Goal: Information Seeking & Learning: Get advice/opinions

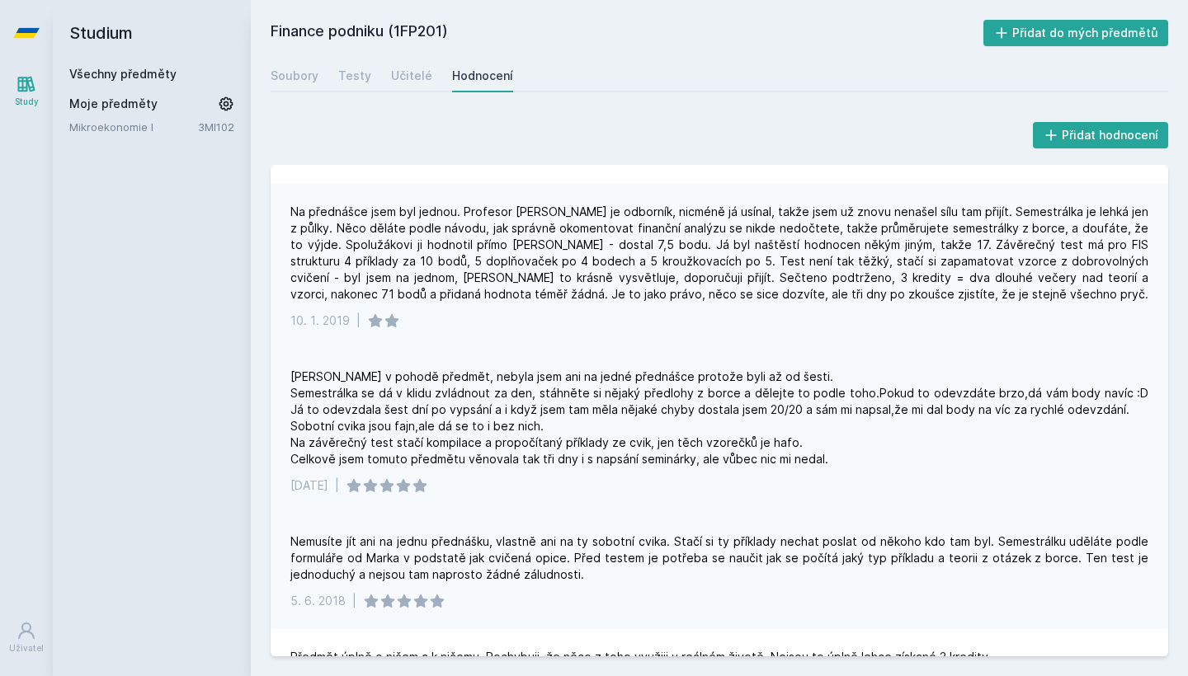
scroll to position [1510, 0]
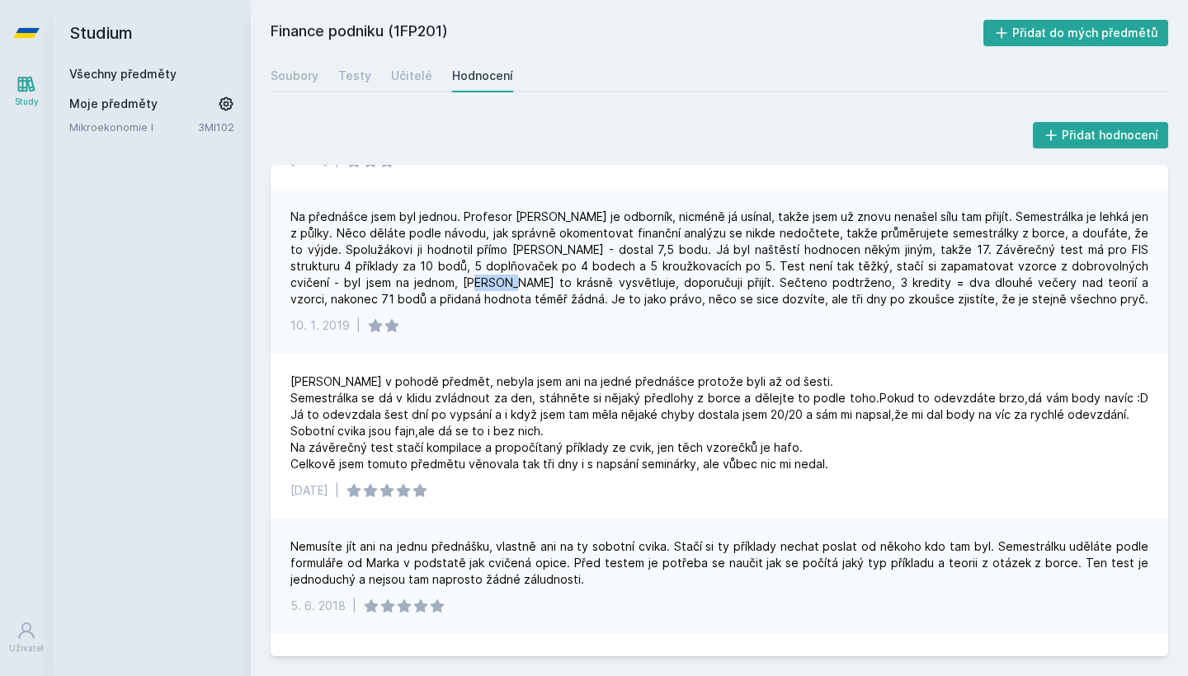
drag, startPoint x: 397, startPoint y: 243, endPoint x: 533, endPoint y: 242, distance: 136.1
click at [471, 243] on div "Na přednášce jsem byl jednou. Profesor [PERSON_NAME] je odborník, nicméně já us…" at bounding box center [719, 258] width 858 height 99
click at [533, 242] on div "Na přednášce jsem byl jednou. Profesor [PERSON_NAME] je odborník, nicméně já us…" at bounding box center [719, 258] width 858 height 99
drag, startPoint x: 557, startPoint y: 267, endPoint x: 648, endPoint y: 271, distance: 90.8
click at [648, 271] on div "Na přednášce jsem byl jednou. Profesor [PERSON_NAME] je odborník, nicméně já us…" at bounding box center [719, 258] width 858 height 99
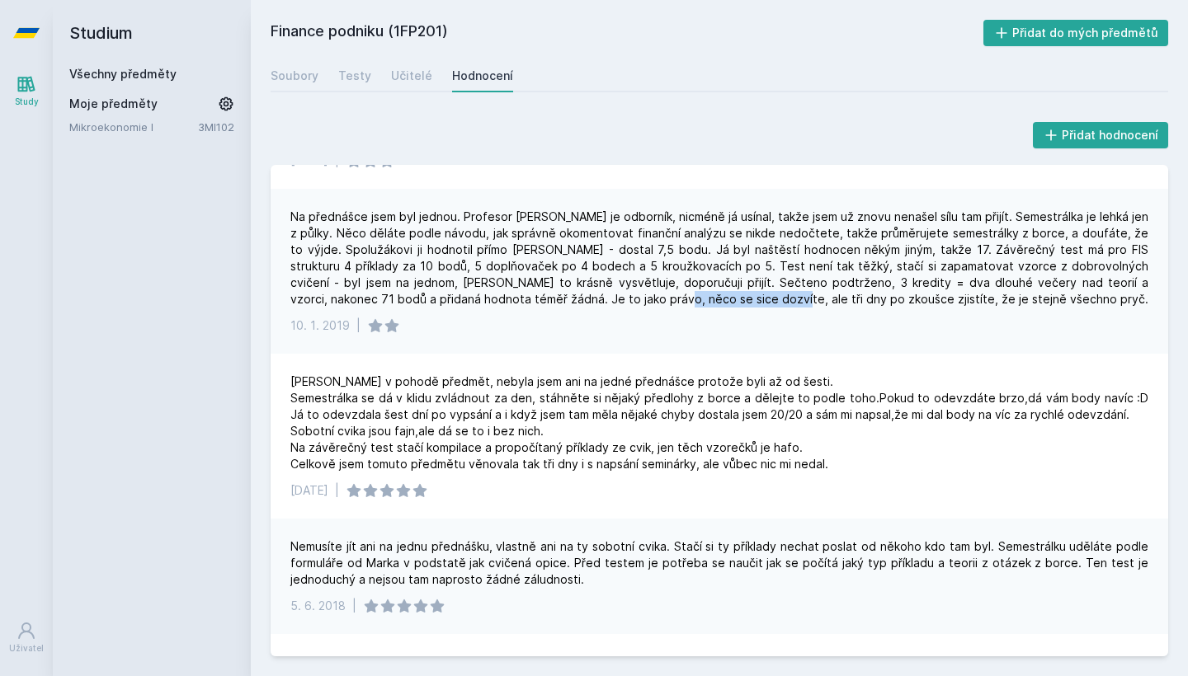
click at [648, 271] on div "Na přednášce jsem byl jednou. Profesor [PERSON_NAME] je odborník, nicméně já us…" at bounding box center [719, 258] width 858 height 99
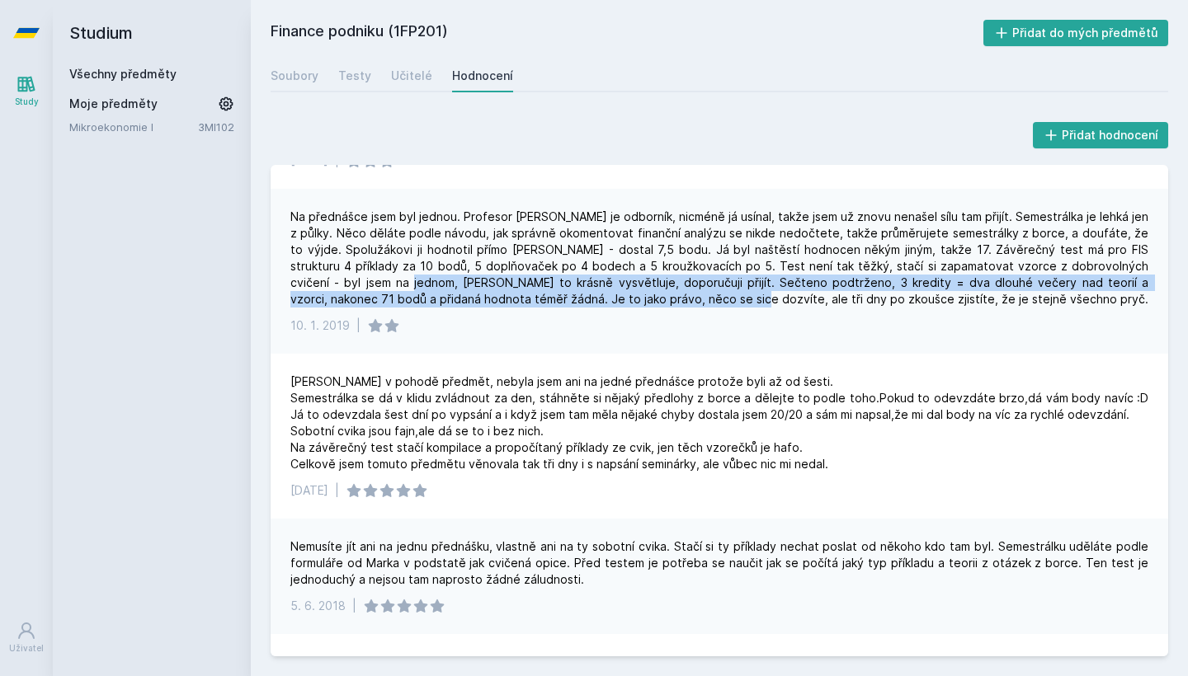
drag, startPoint x: 341, startPoint y: 251, endPoint x: 604, endPoint y: 261, distance: 263.3
click at [604, 261] on div "Na přednášce jsem byl jednou. Profesor [PERSON_NAME] je odborník, nicméně já us…" at bounding box center [719, 258] width 858 height 99
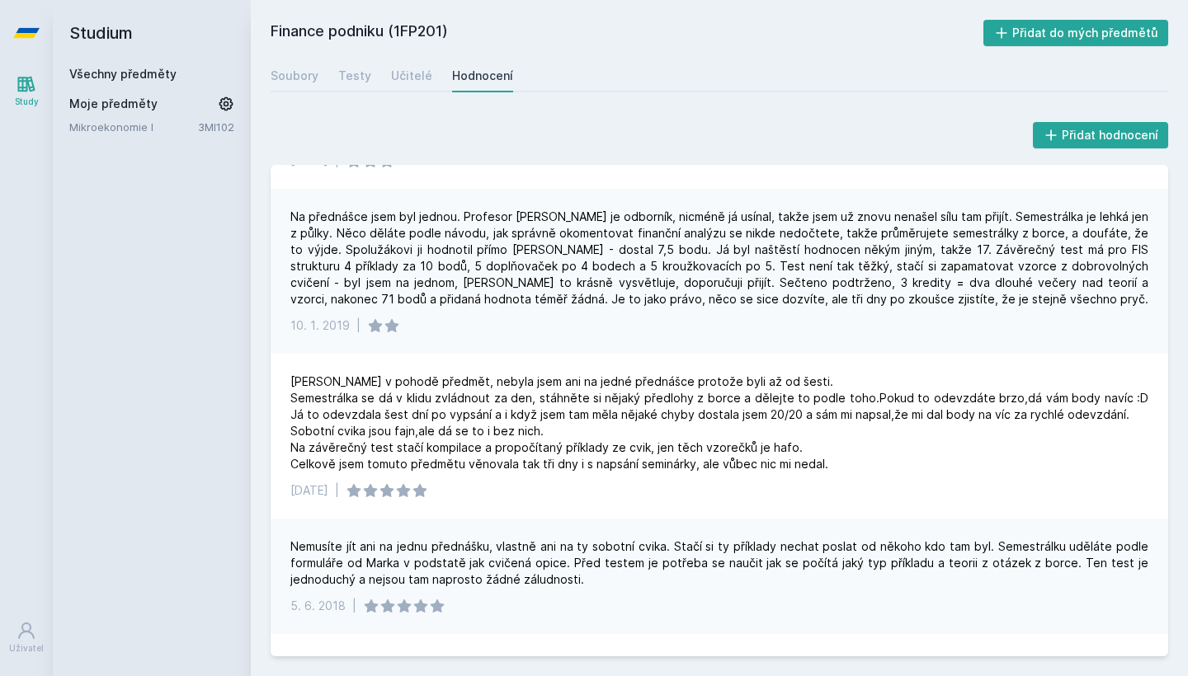
click at [797, 318] on div "[DATE] |" at bounding box center [719, 326] width 858 height 16
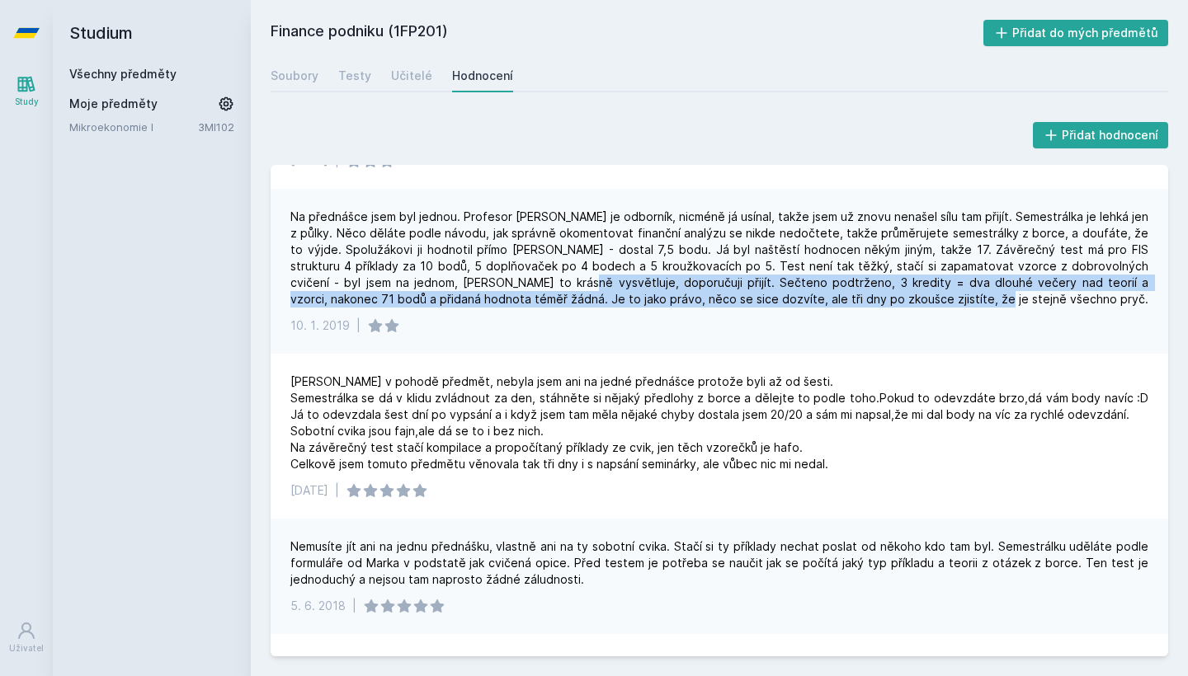
drag, startPoint x: 828, startPoint y: 257, endPoint x: 492, endPoint y: 242, distance: 336.9
click at [492, 242] on div "Na přednášce jsem byl jednou. Profesor [PERSON_NAME] je odborník, nicméně já us…" at bounding box center [719, 258] width 858 height 99
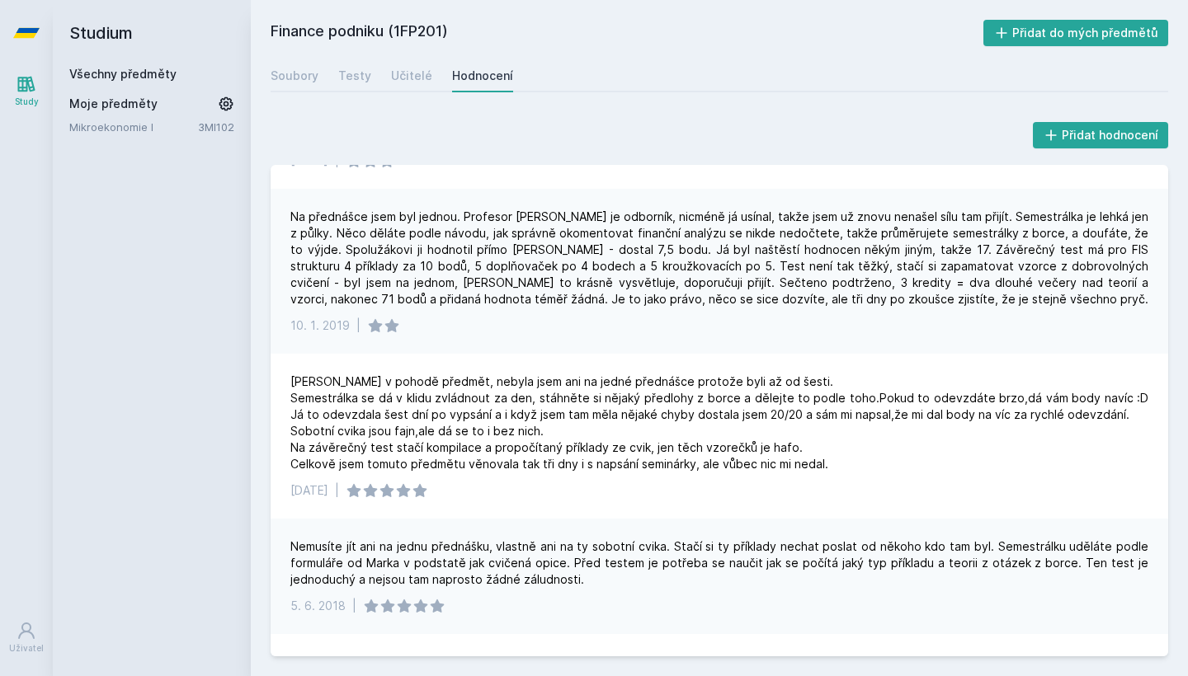
click at [637, 318] on div "[DATE] |" at bounding box center [719, 326] width 858 height 16
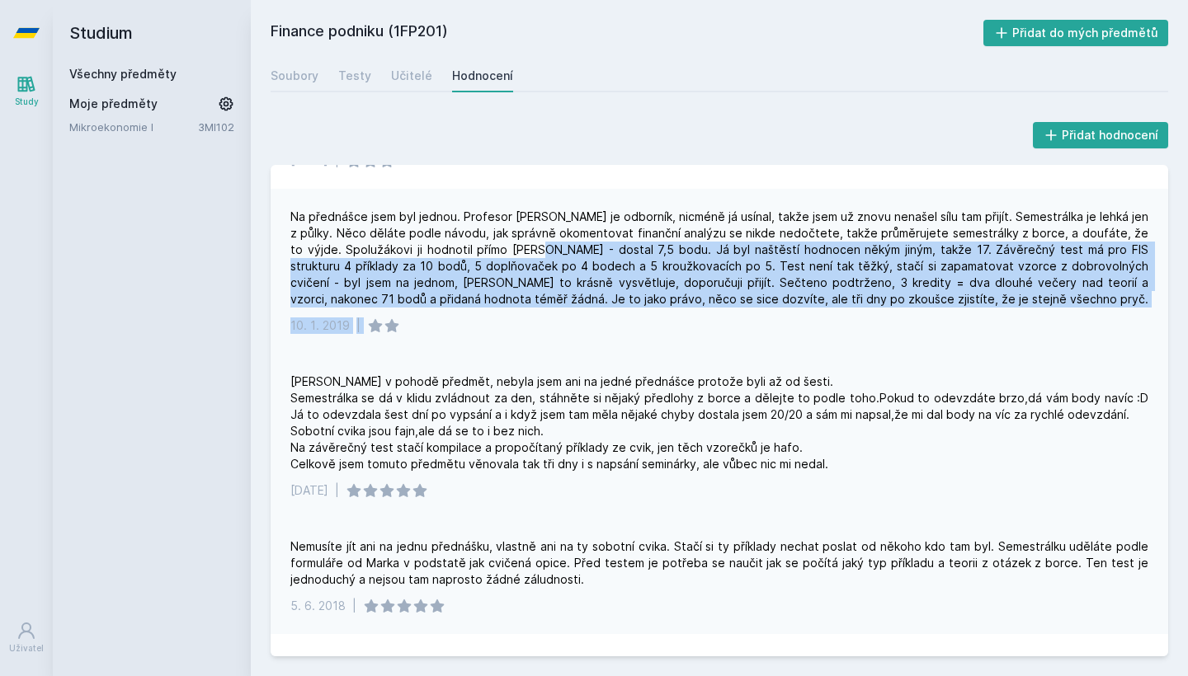
drag, startPoint x: 645, startPoint y: 264, endPoint x: 741, endPoint y: 332, distance: 117.7
click at [741, 332] on div "[DATE] | nemusíte vůbec chodit na přednášky. Stačí jít na dvě doplnková cvika. …" at bounding box center [720, 411] width 898 height 492
click at [794, 253] on div "Na přednášce jsem byl jednou. Profesor [PERSON_NAME] je odborník, nicméně já us…" at bounding box center [719, 258] width 858 height 99
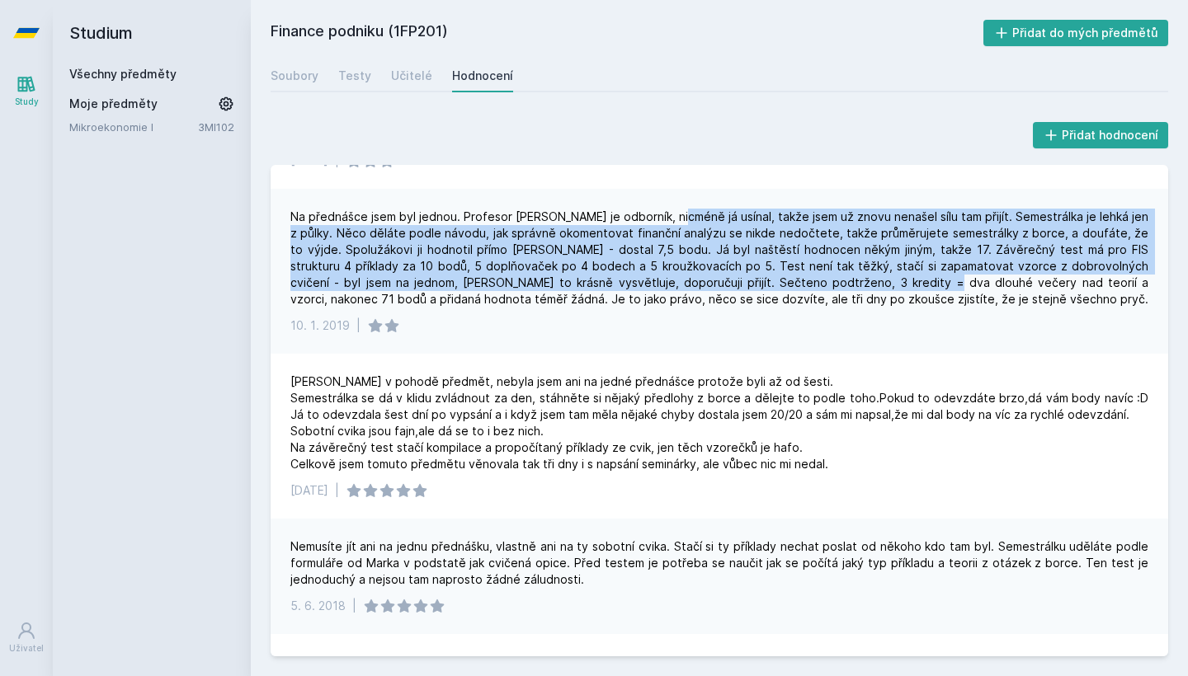
drag, startPoint x: 841, startPoint y: 244, endPoint x: 681, endPoint y: 186, distance: 171.2
click at [681, 209] on div "Na přednášce jsem byl jednou. Profesor [PERSON_NAME] je odborník, nicméně já us…" at bounding box center [719, 258] width 858 height 99
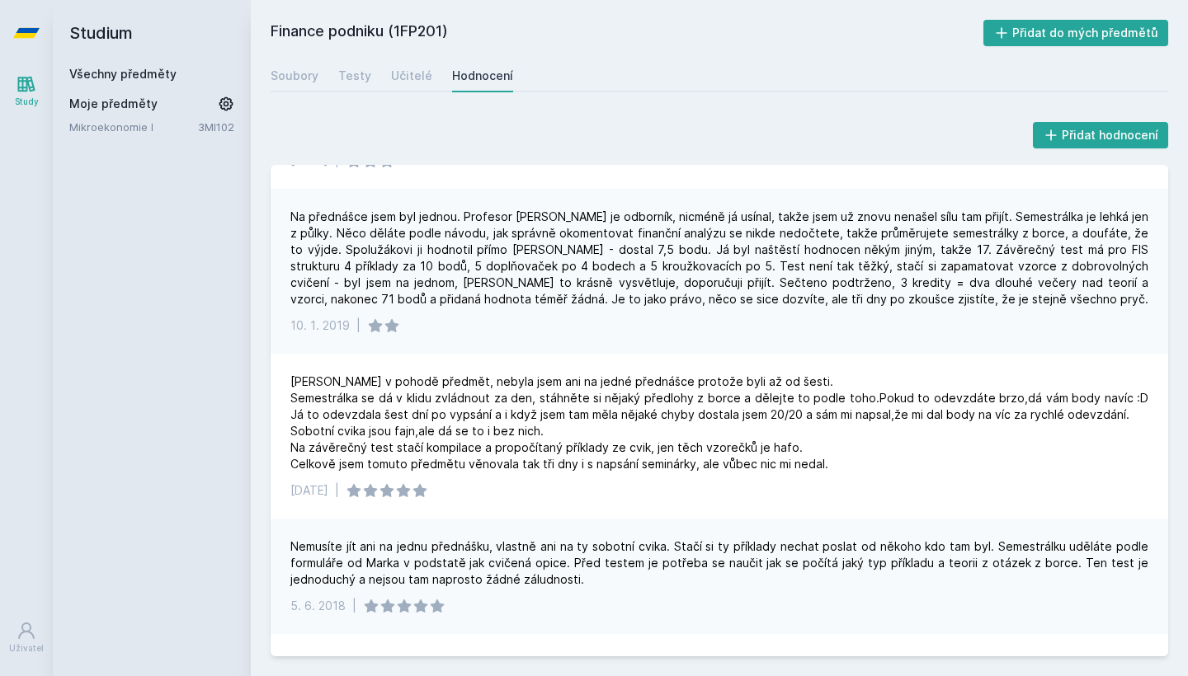
click at [651, 209] on div "Na přednášce jsem byl jednou. Profesor [PERSON_NAME] je odborník, nicméně já us…" at bounding box center [719, 258] width 858 height 99
drag, startPoint x: 572, startPoint y: 224, endPoint x: 685, endPoint y: 330, distance: 154.6
click at [685, 330] on div "[DATE] | nemusíte vůbec chodit na přednášky. Stačí jít na dvě doplnková cvika. …" at bounding box center [720, 411] width 898 height 492
drag, startPoint x: 576, startPoint y: 415, endPoint x: 647, endPoint y: 415, distance: 70.9
click at [638, 417] on div "[PERSON_NAME] v pohodě předmět, nebyla jsem ani na jedné přednášce protože byli…" at bounding box center [719, 423] width 858 height 99
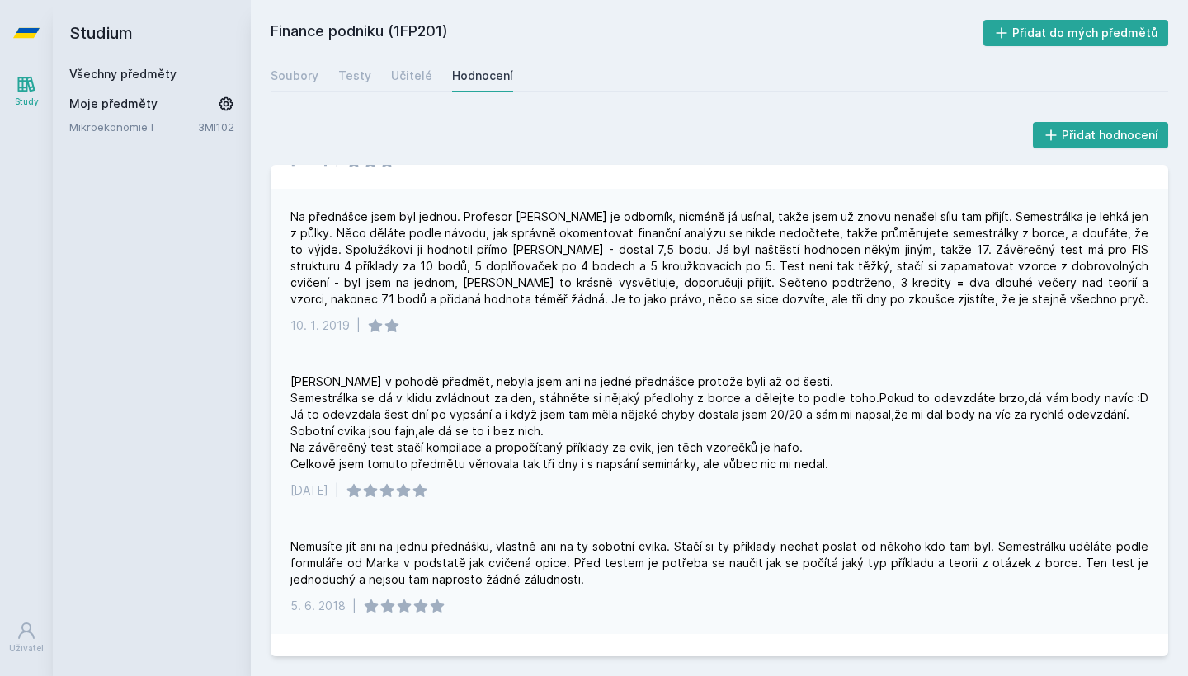
click at [647, 415] on div "[PERSON_NAME] v pohodě předmět, nebyla jsem ani na jedné přednášce protože byli…" at bounding box center [719, 423] width 858 height 99
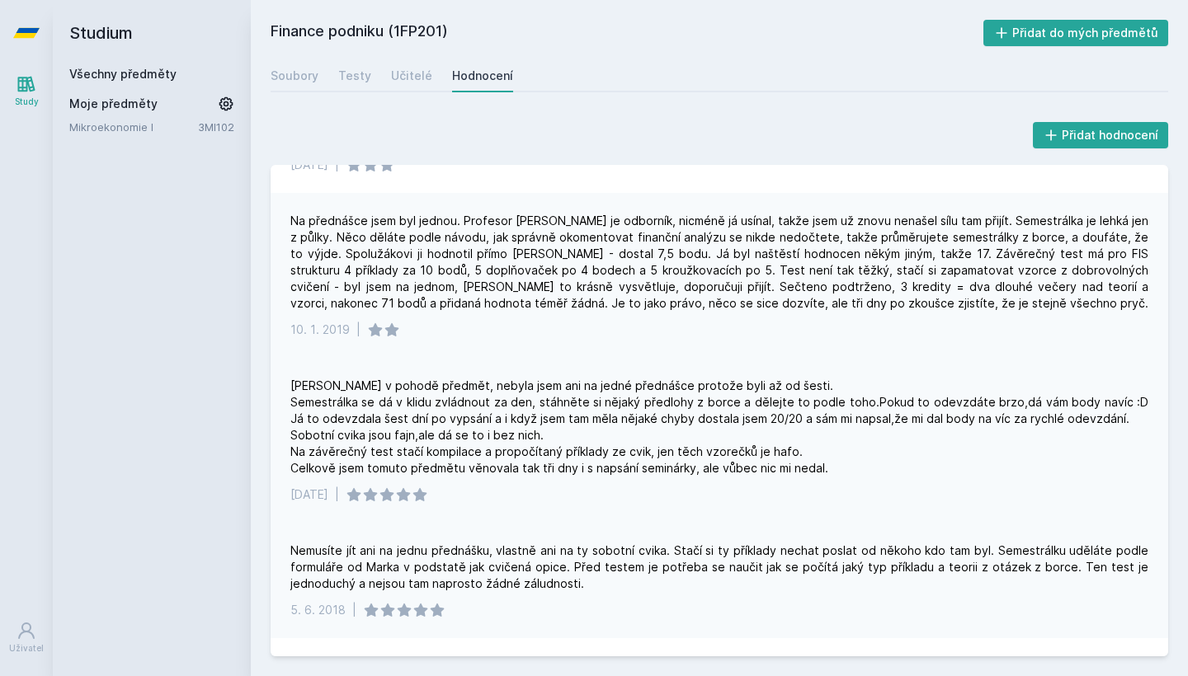
scroll to position [1503, 0]
